Goal: Check status: Check status

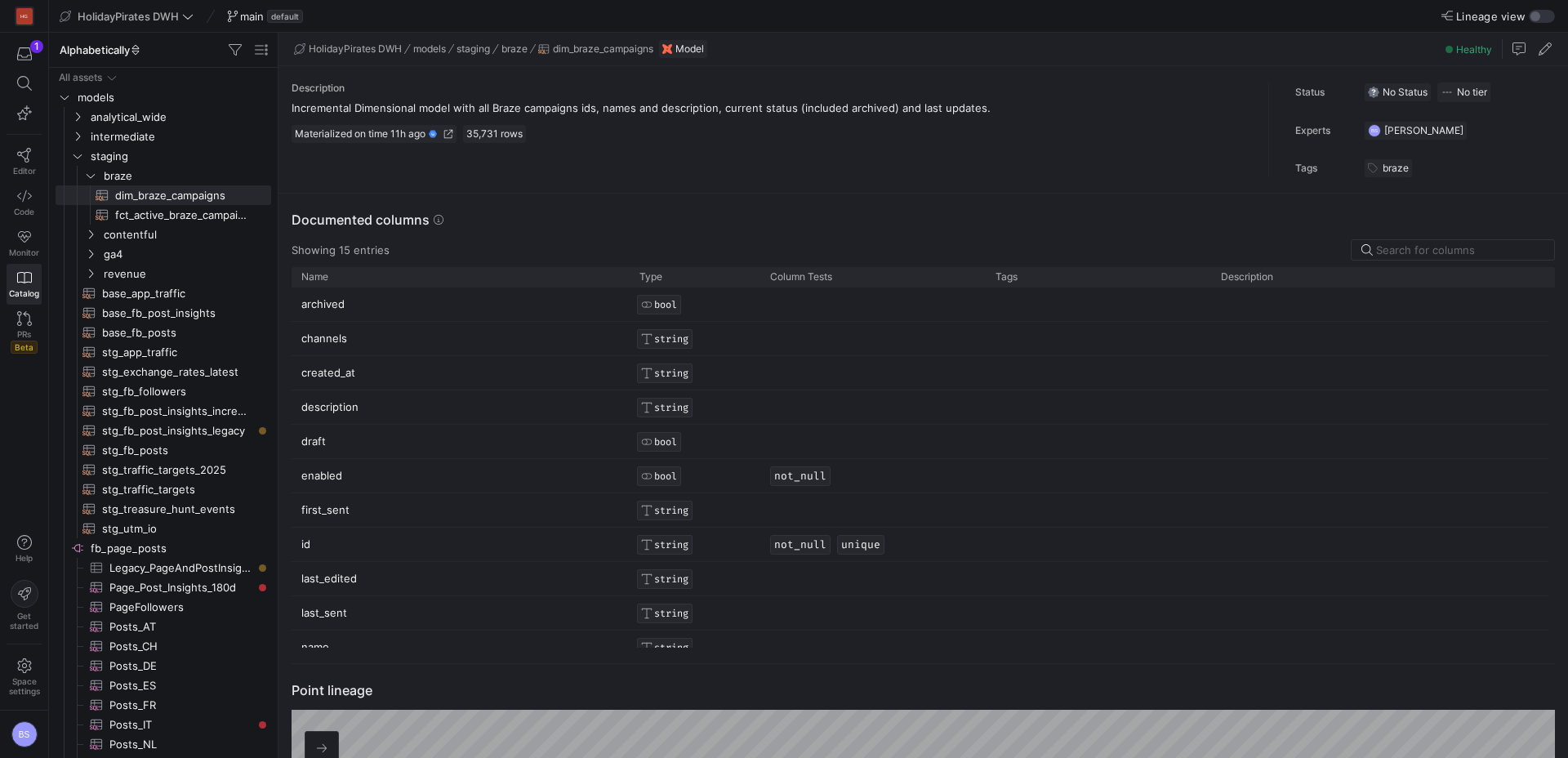
scroll to position [147, 0]
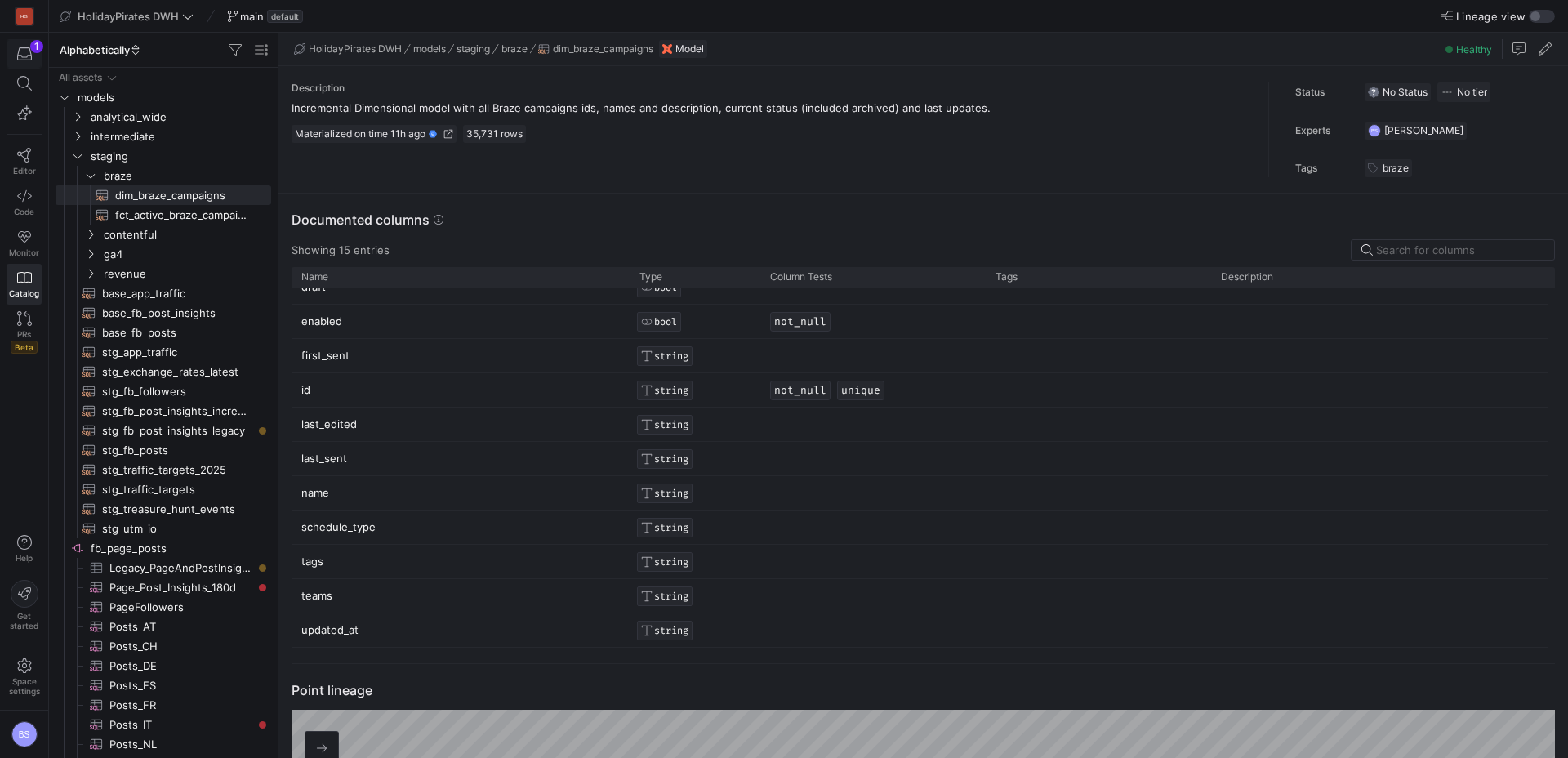
click at [27, 59] on icon "button" at bounding box center [24, 53] width 15 height 15
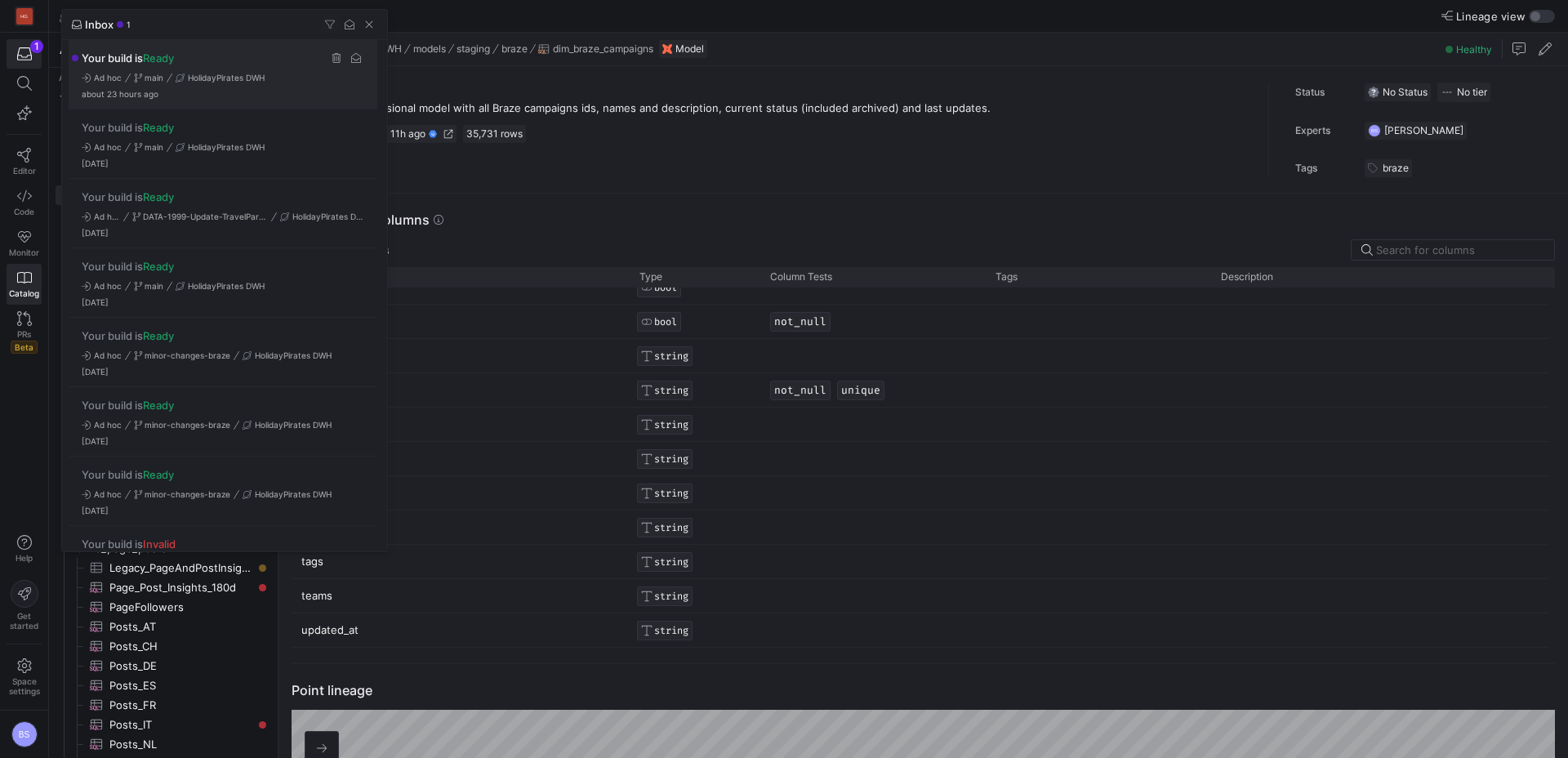
click at [275, 65] on div "Your build is Ready" at bounding box center [223, 58] width 282 height 16
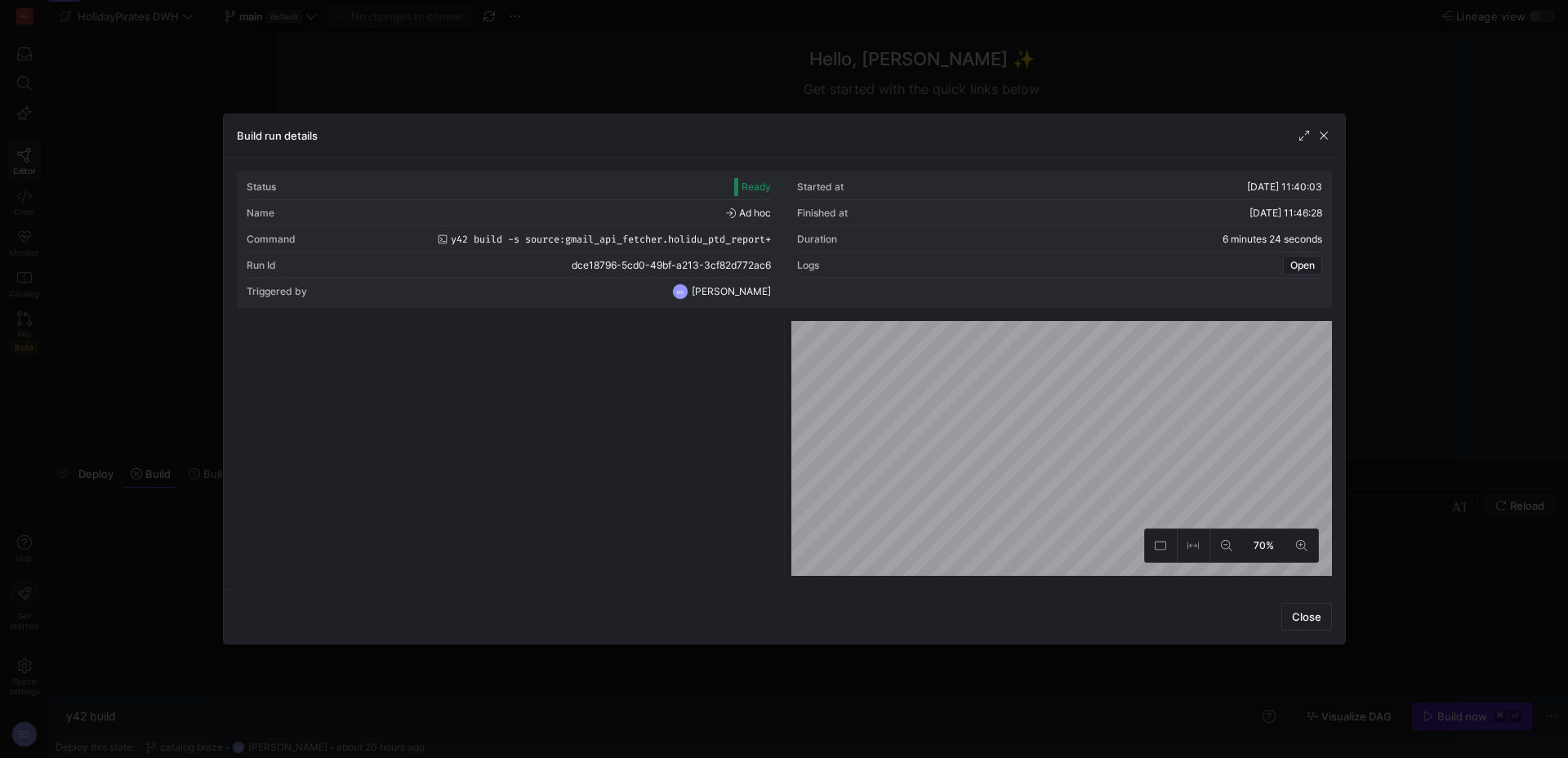
scroll to position [0, 49]
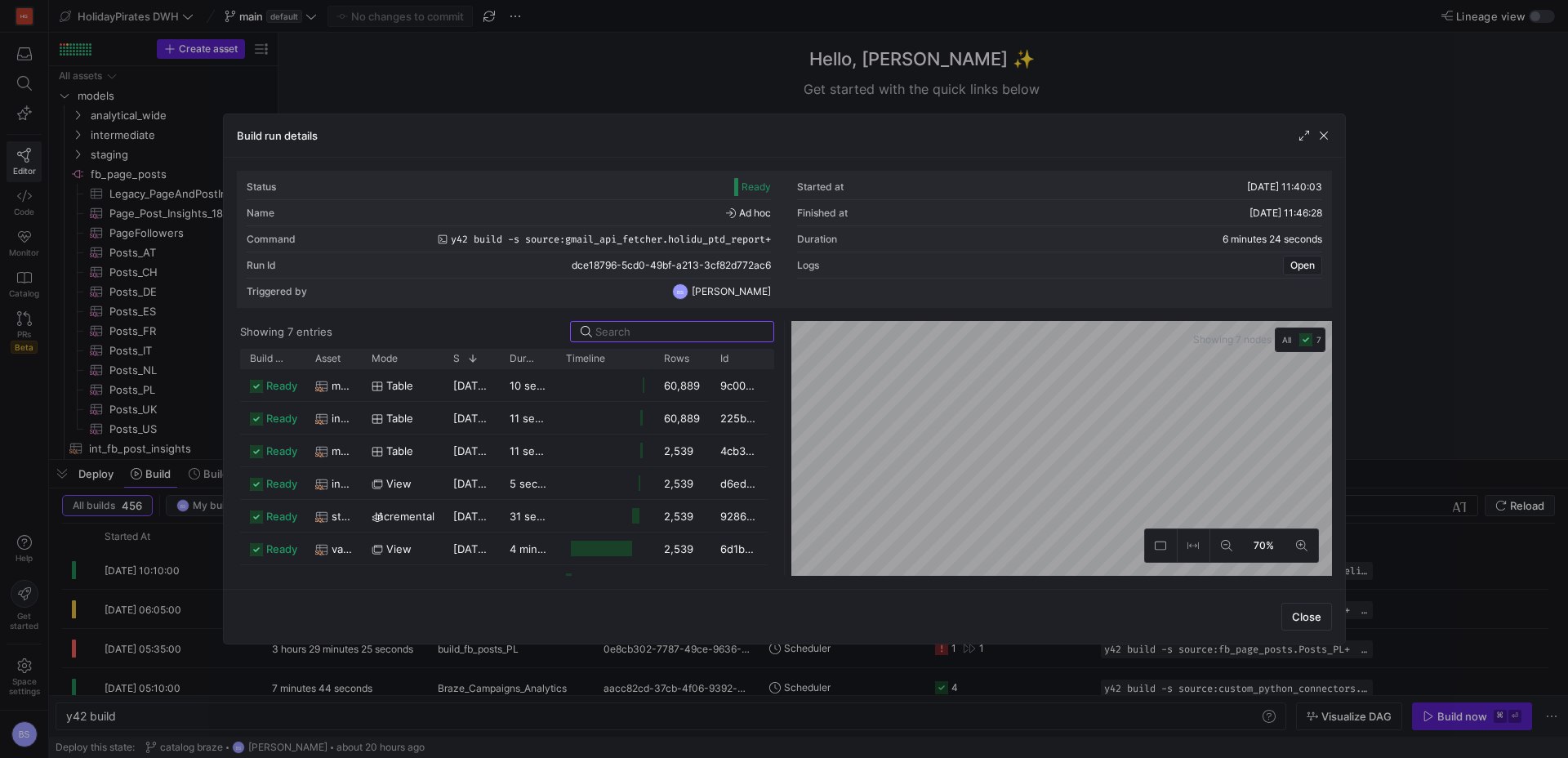
click at [1423, 142] on div at bounding box center [784, 379] width 1568 height 758
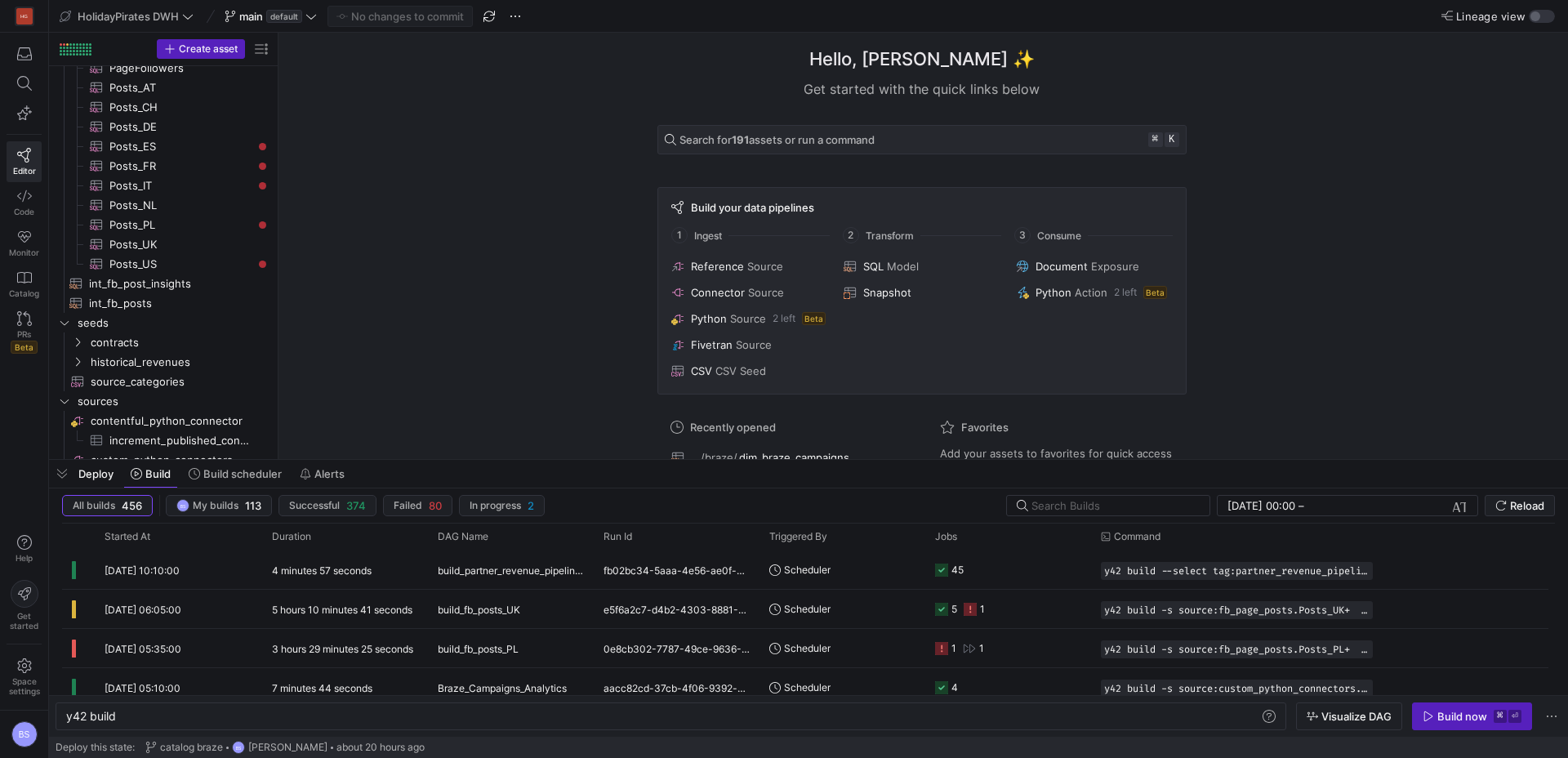
scroll to position [0, 0]
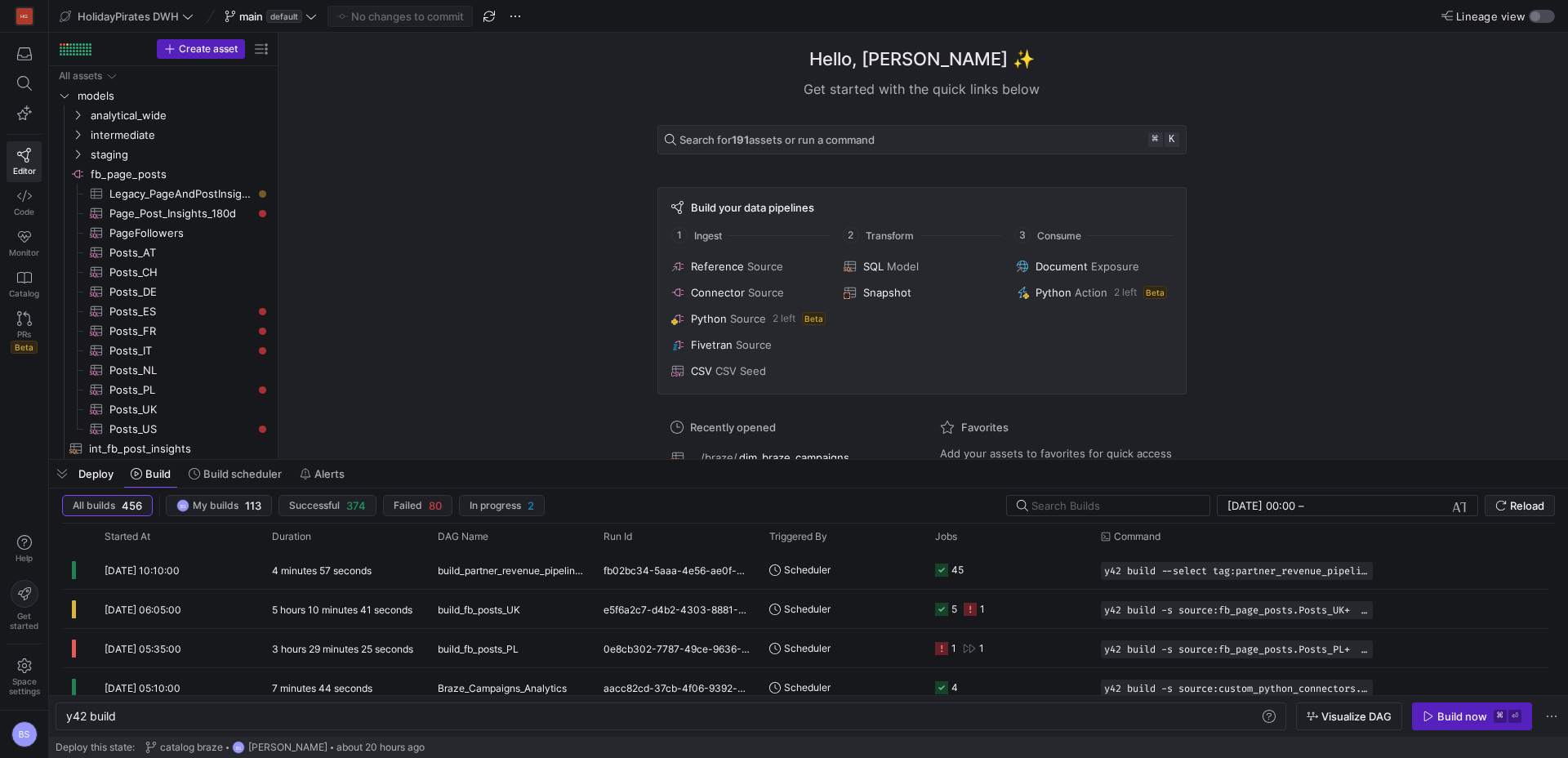
click at [1536, 18] on div "button" at bounding box center [1535, 15] width 9 height 9
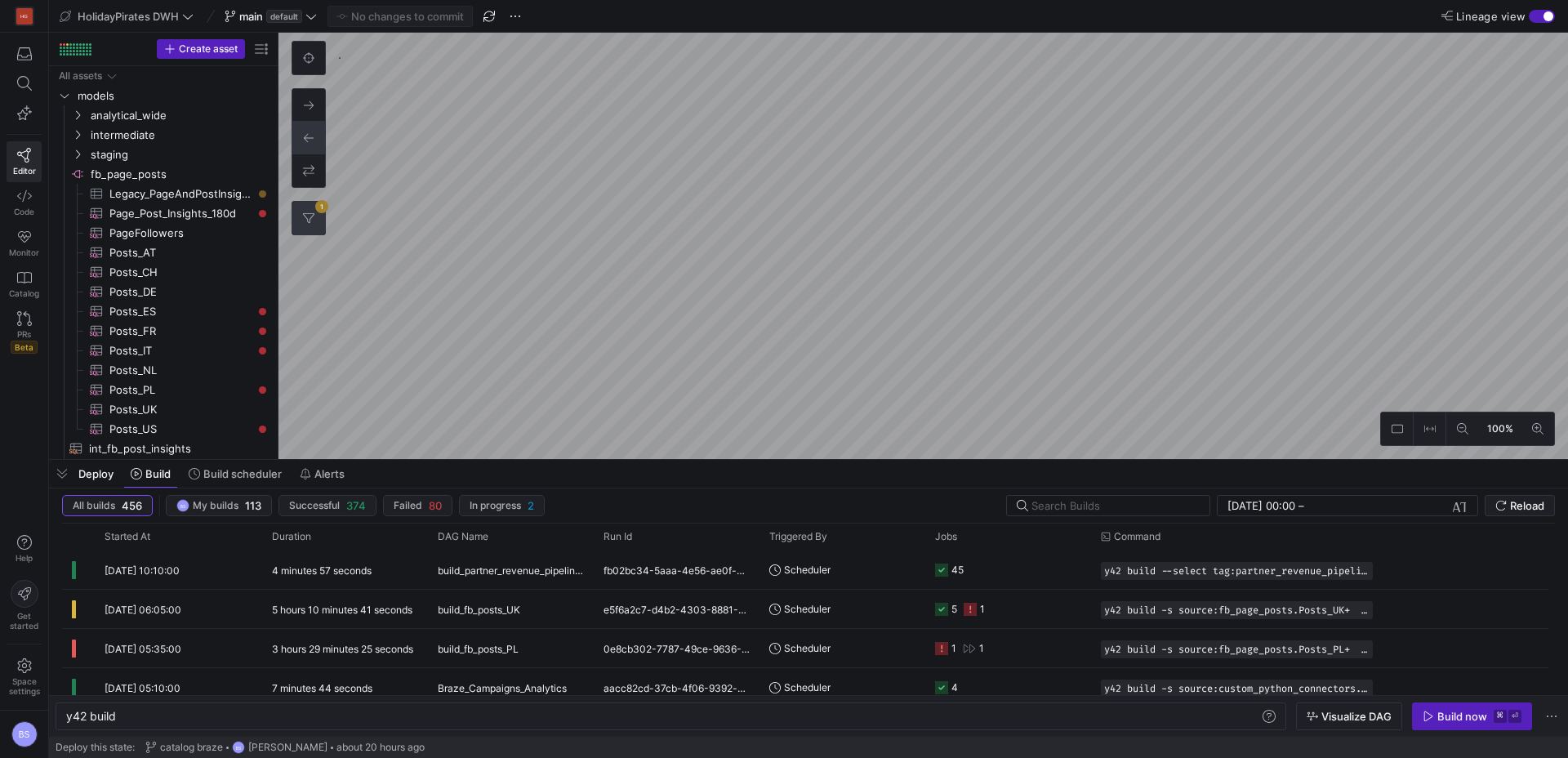
click at [312, 216] on icon at bounding box center [308, 218] width 11 height 11
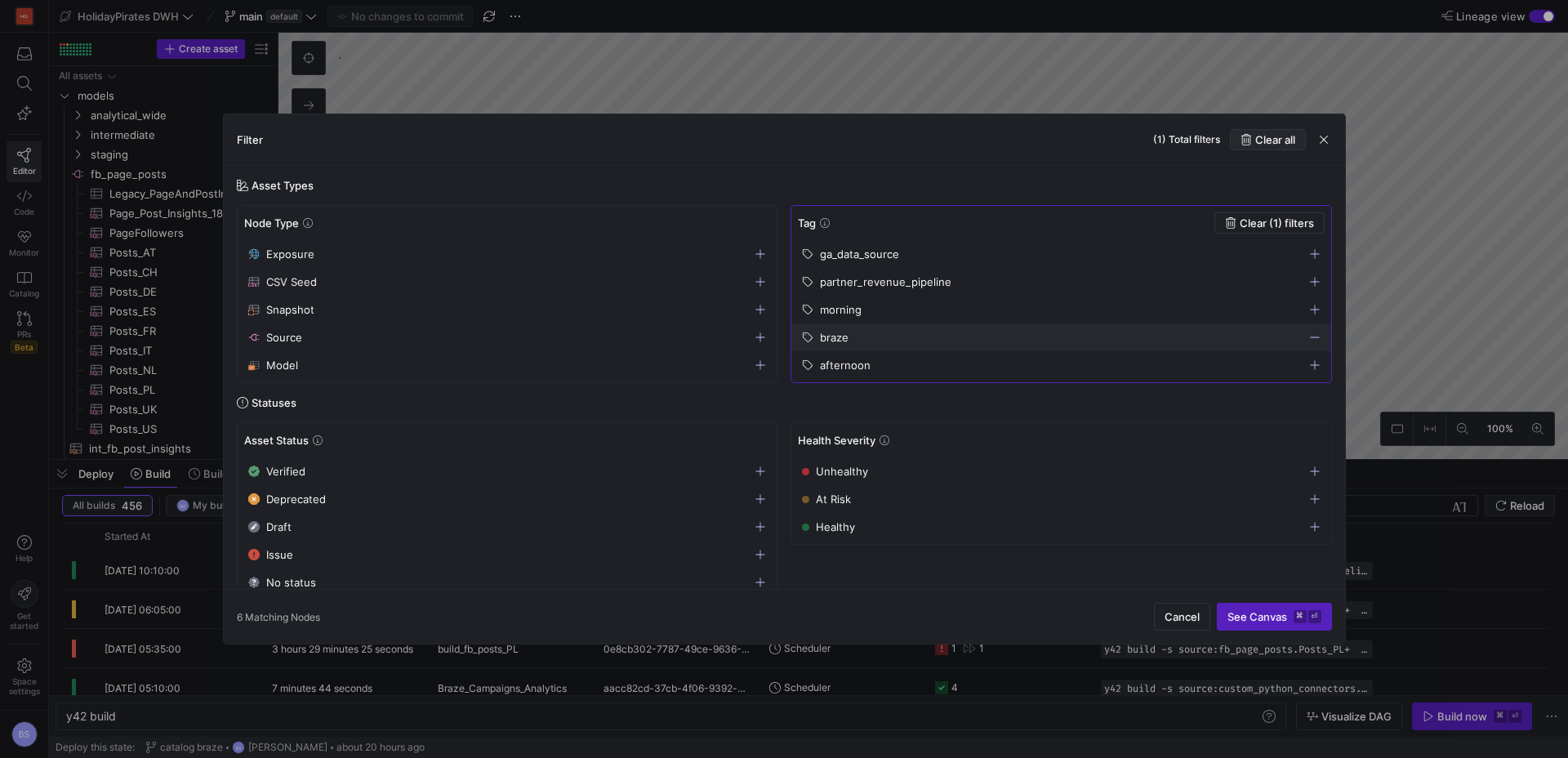
click at [1292, 133] on span "Clear all" at bounding box center [1275, 139] width 40 height 13
click at [1326, 134] on span "button" at bounding box center [1324, 139] width 16 height 16
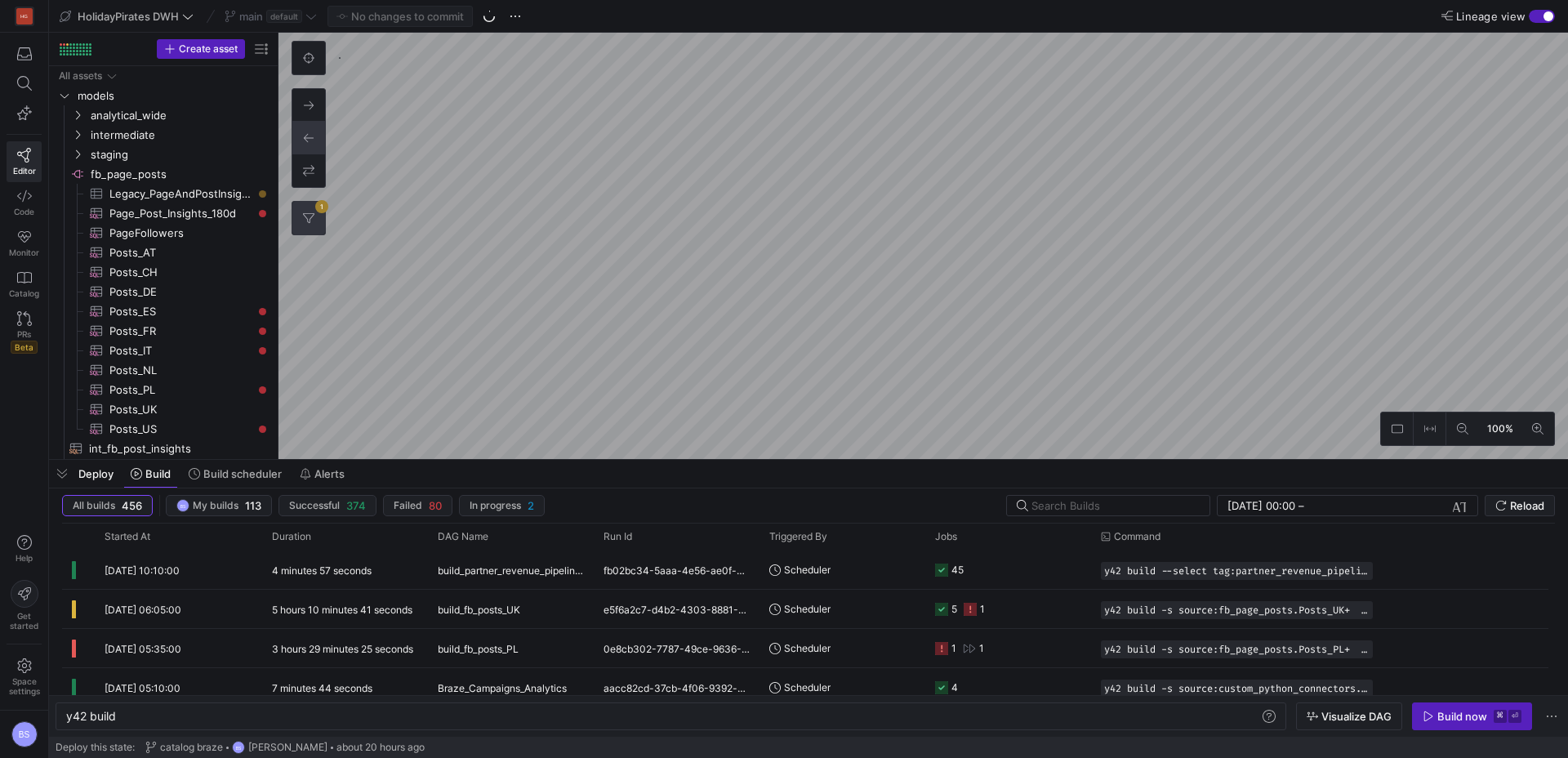
click at [293, 201] on button "1" at bounding box center [309, 218] width 33 height 33
